Goal: Complete application form

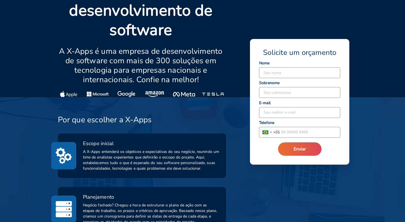
scroll to position [137, 0]
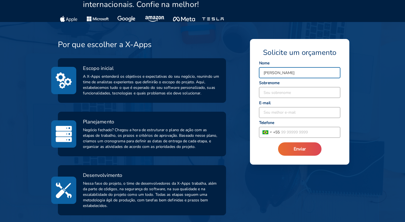
type input "[PERSON_NAME]"
type input "[EMAIL_ADDRESS][DOMAIN_NAME]"
type input "[PHONE_NUMBER]"
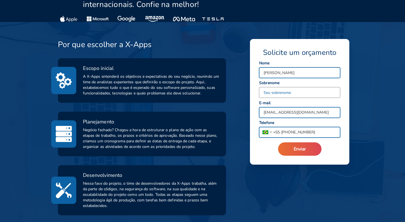
click at [297, 92] on input at bounding box center [299, 92] width 81 height 11
type input "Mattos"
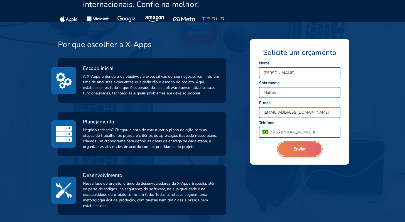
click at [302, 150] on span "Enviar" at bounding box center [299, 149] width 12 height 6
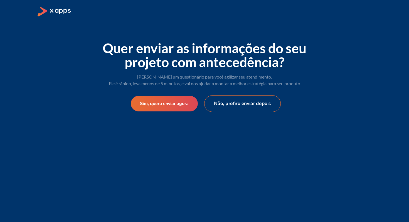
click at [248, 107] on button "Não, prefiro enviar depois" at bounding box center [242, 103] width 77 height 17
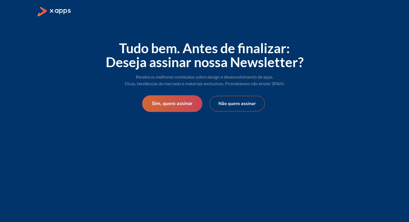
click at [164, 106] on button "Sim, quero assinar" at bounding box center [172, 103] width 60 height 17
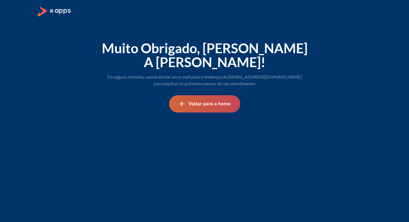
click at [196, 104] on button "Voltar para a home" at bounding box center [204, 103] width 71 height 17
